Goal: Task Accomplishment & Management: Use online tool/utility

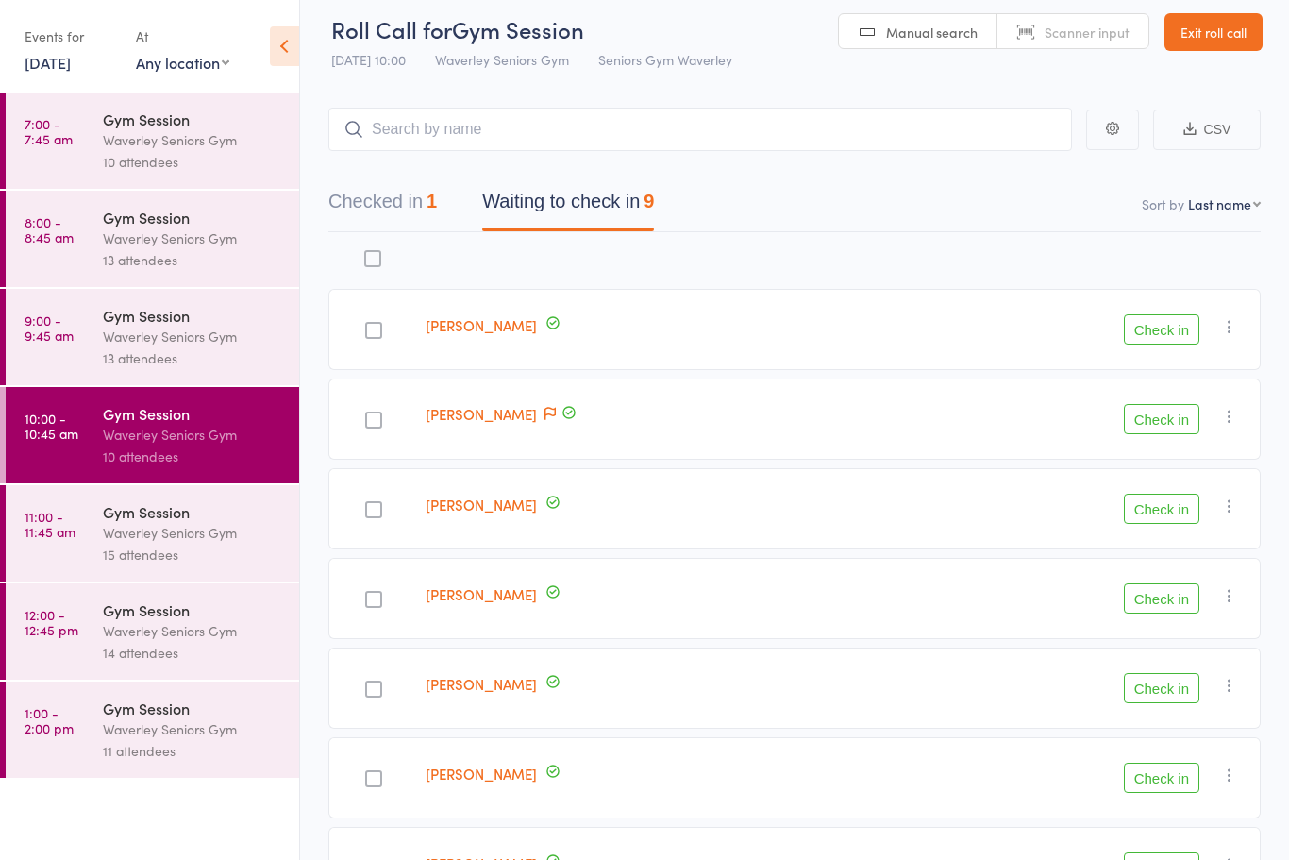
click at [71, 65] on link "[DATE]" at bounding box center [48, 62] width 46 height 21
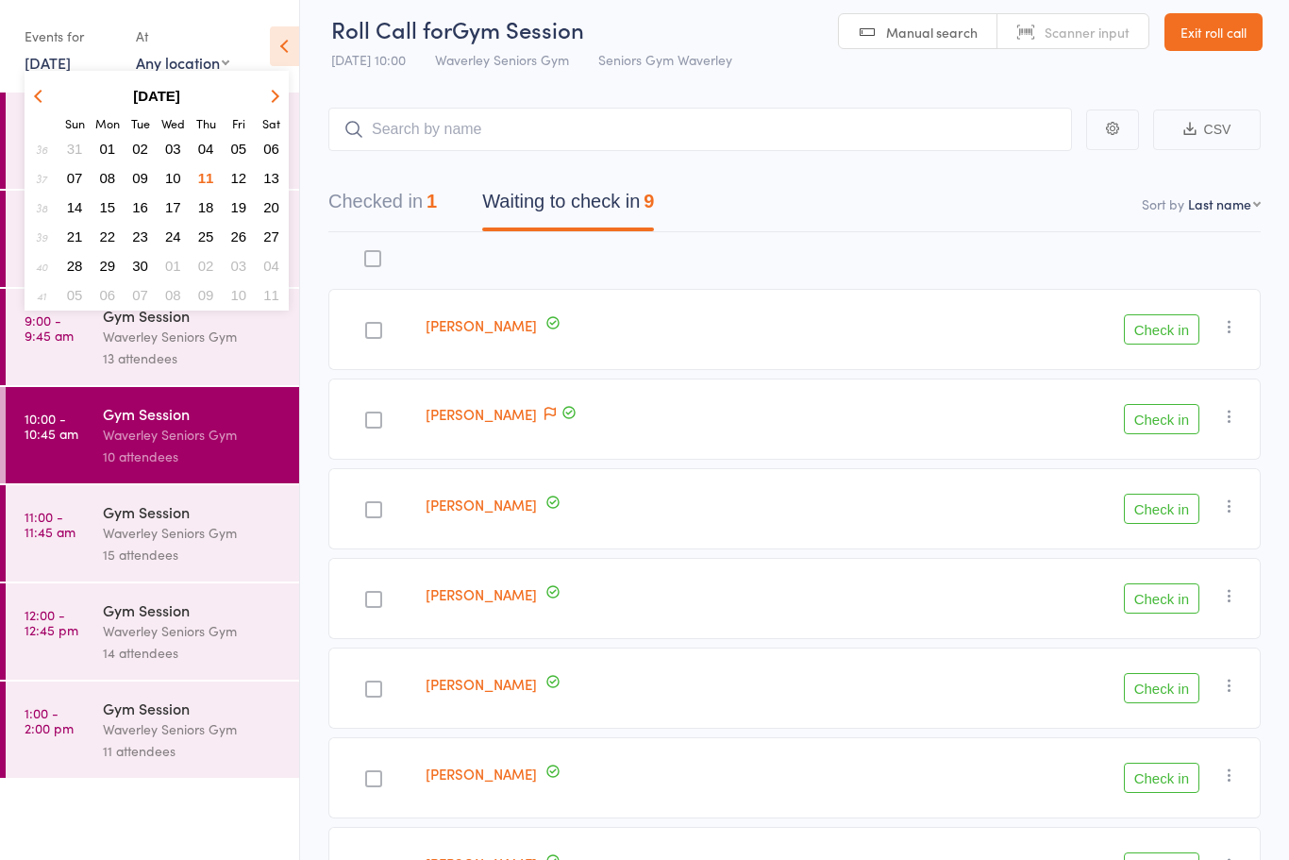
click at [249, 187] on button "12" at bounding box center [239, 177] width 29 height 25
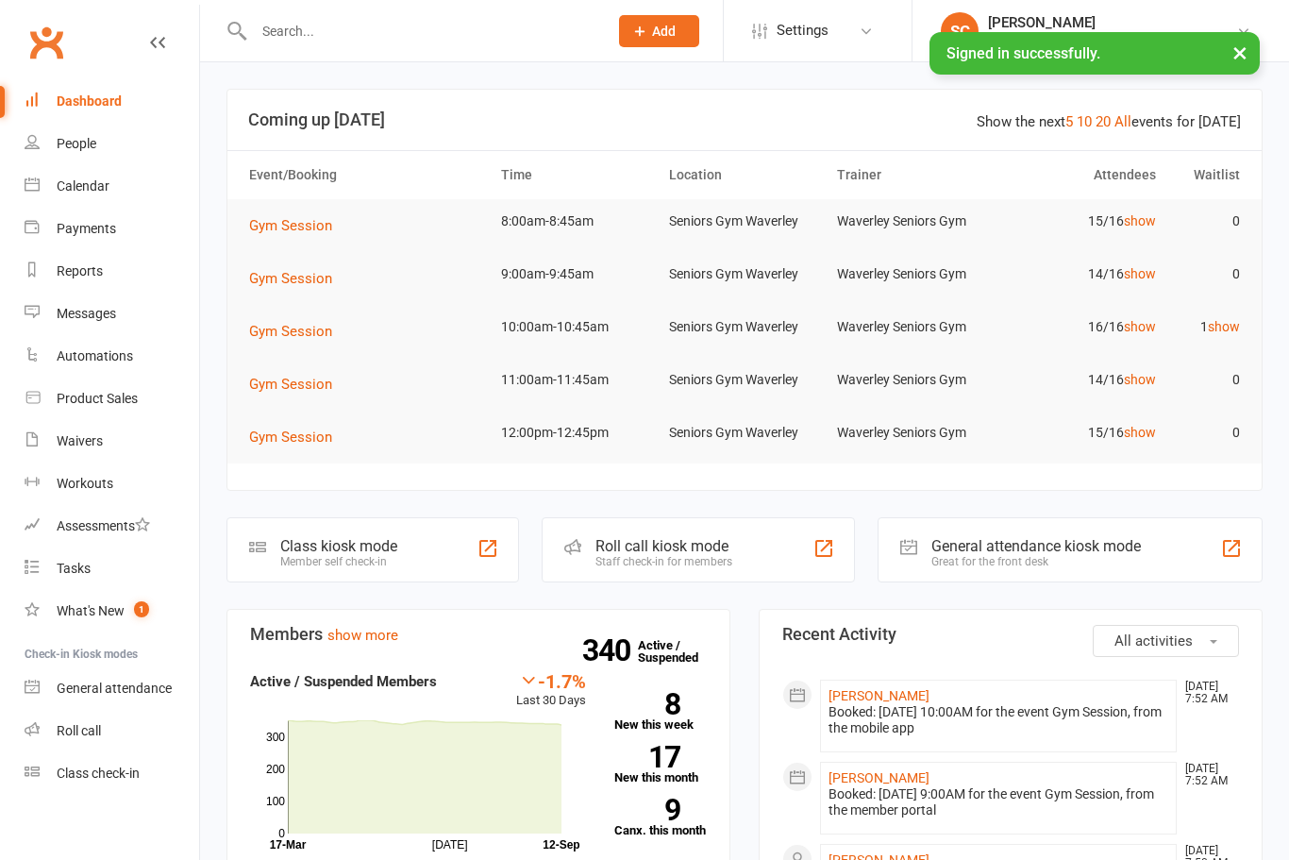
click at [106, 721] on link "Roll call" at bounding box center [112, 731] width 175 height 42
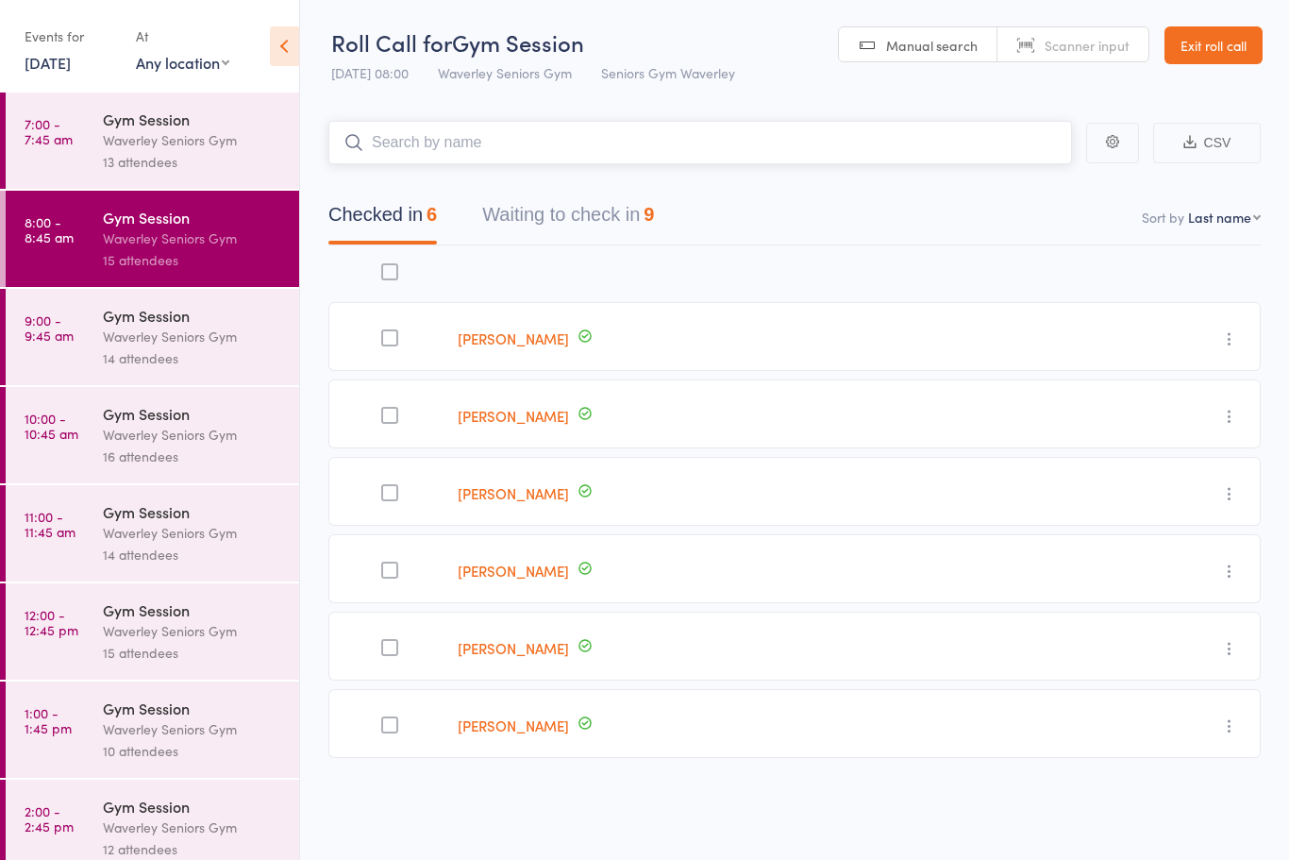
click at [593, 212] on button "Waiting to check in 9" at bounding box center [568, 219] width 172 height 50
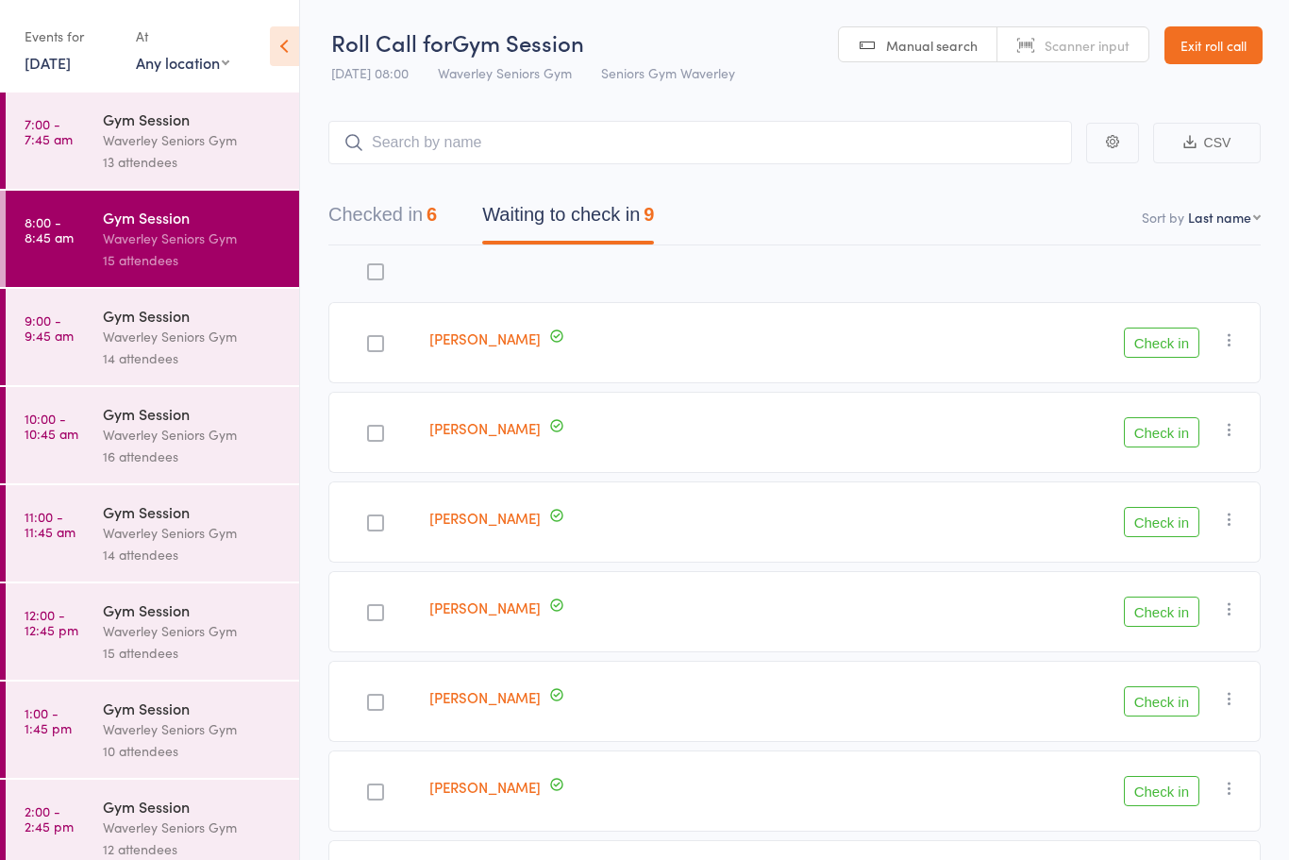
click at [288, 44] on icon at bounding box center [284, 46] width 29 height 40
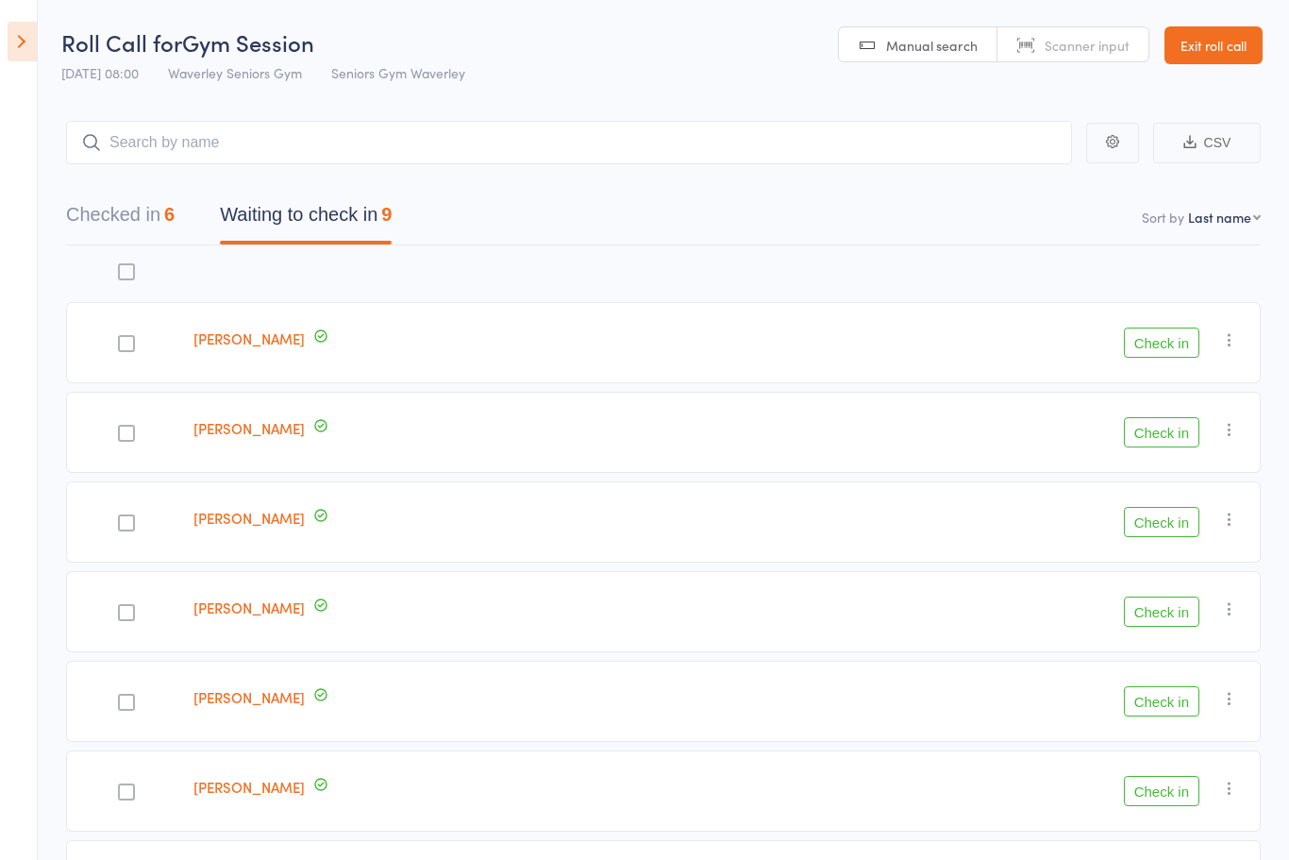
click at [1175, 349] on button "Check in" at bounding box center [1161, 342] width 75 height 30
